Goal: Find specific page/section: Find specific page/section

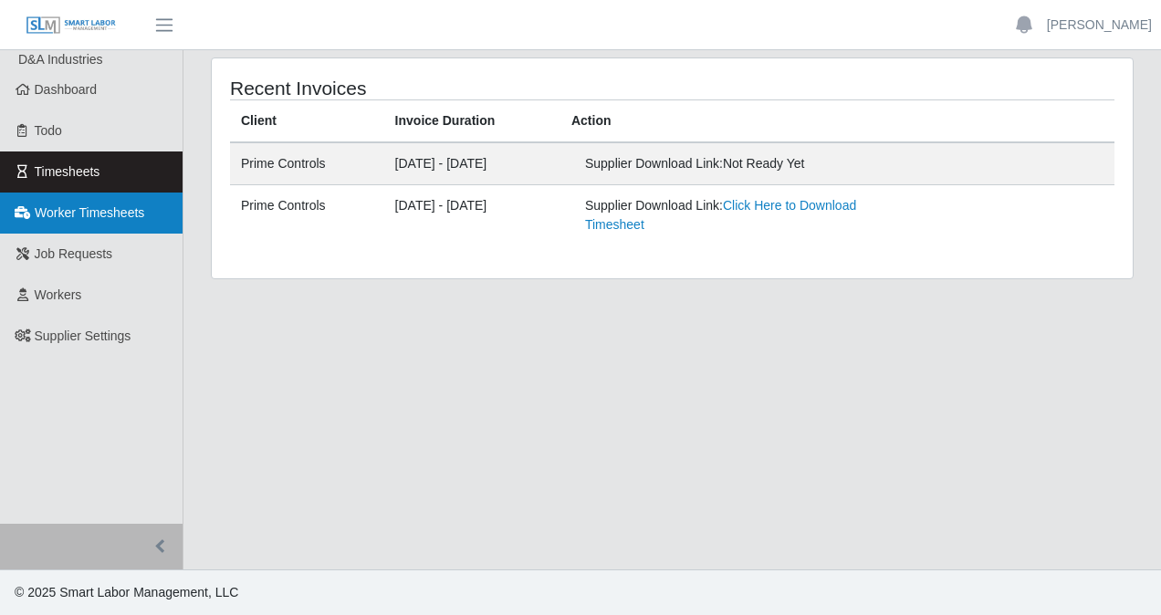
click at [124, 210] on span "Worker Timesheets" at bounding box center [90, 212] width 110 height 15
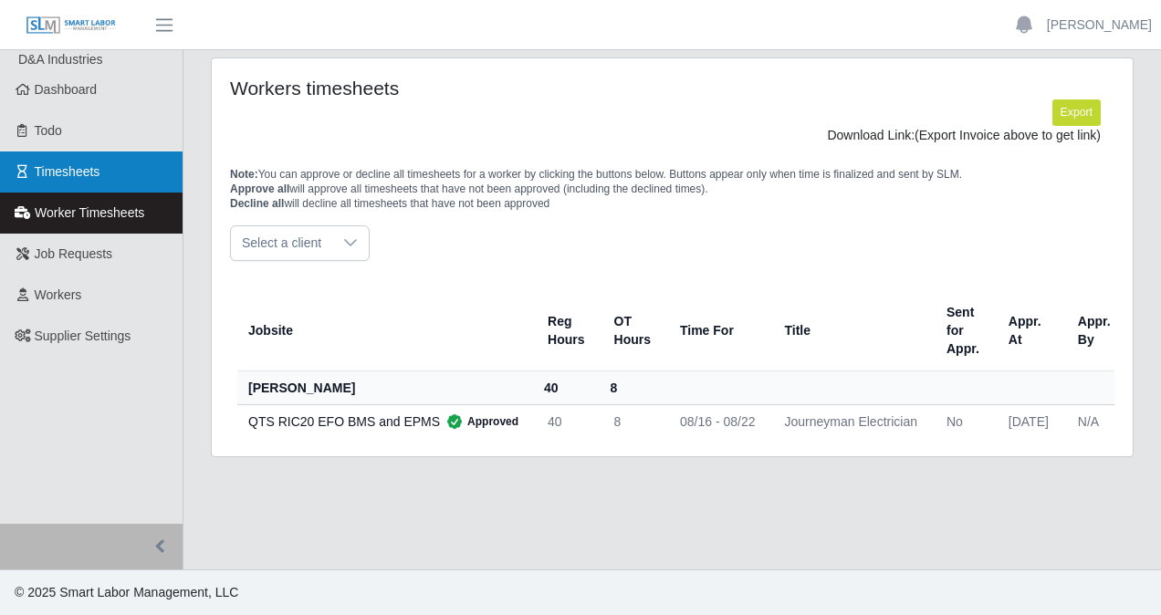
click at [102, 166] on link "Timesheets" at bounding box center [91, 171] width 183 height 41
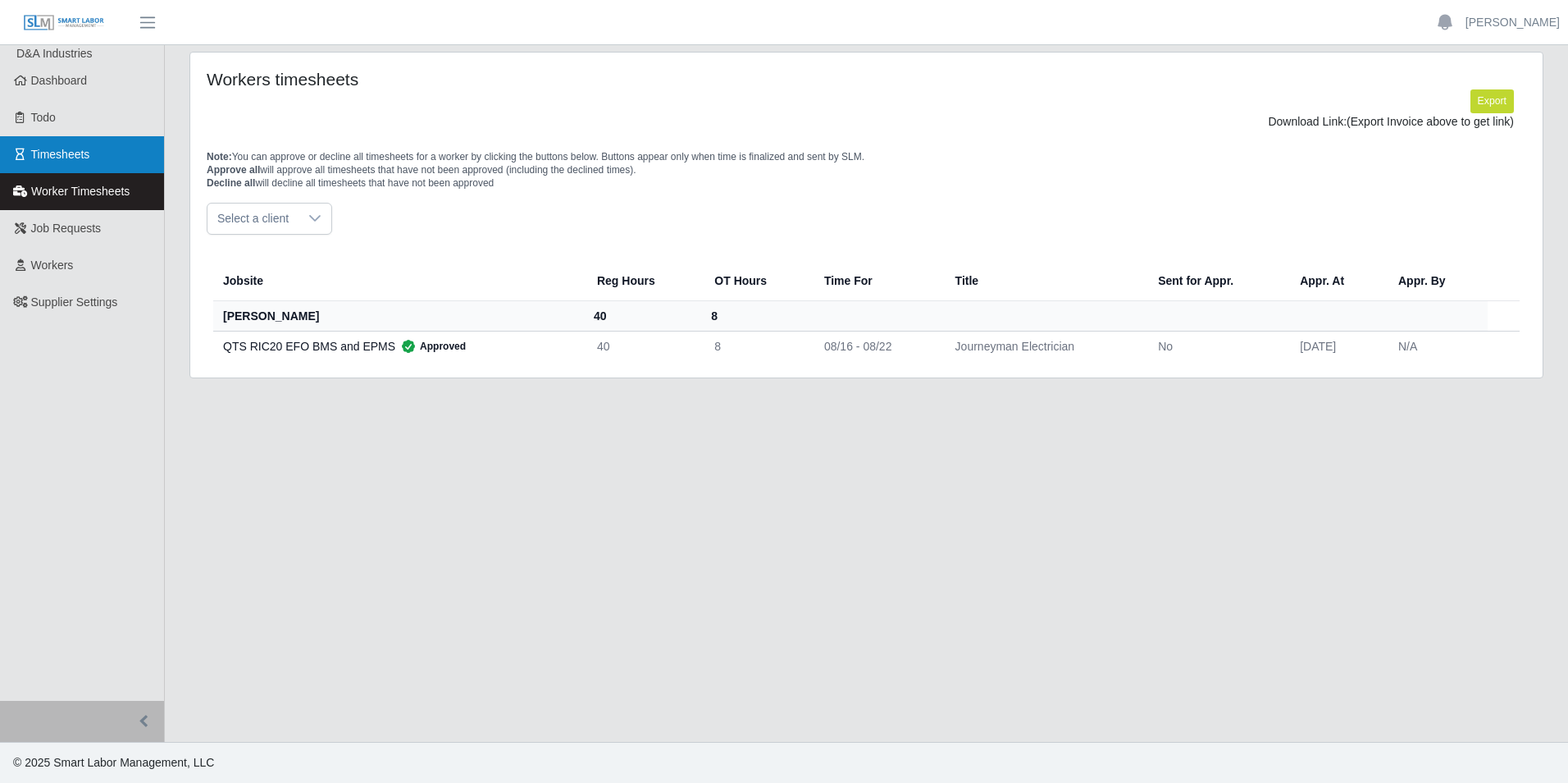
click at [107, 165] on link "Timesheets" at bounding box center [82, 154] width 164 height 37
